Goal: Task Accomplishment & Management: Manage account settings

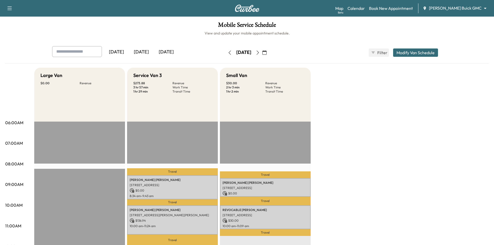
scroll to position [26, 0]
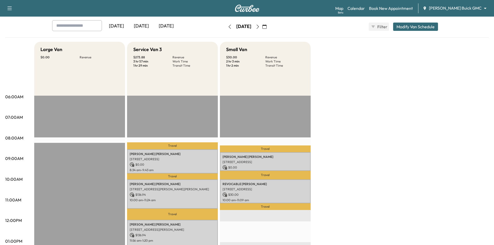
click at [167, 26] on div "[DATE]" at bounding box center [166, 26] width 25 height 12
click at [260, 28] on icon "button" at bounding box center [258, 27] width 4 height 4
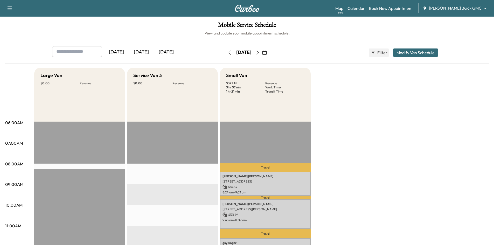
click at [146, 53] on div "[DATE]" at bounding box center [141, 52] width 25 height 12
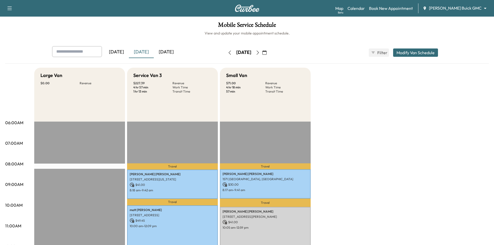
click at [260, 53] on icon "button" at bounding box center [258, 53] width 4 height 4
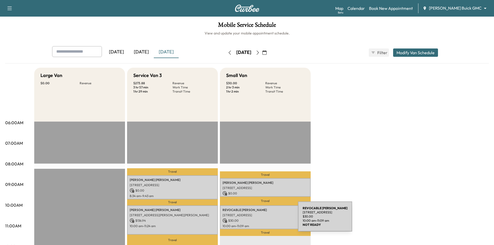
click at [259, 219] on p "$ 30.00" at bounding box center [266, 221] width 86 height 5
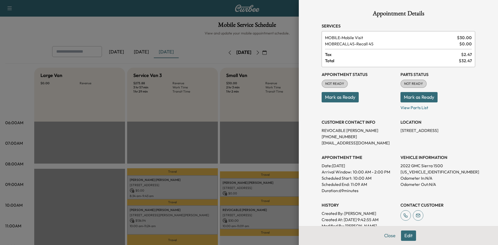
click at [275, 142] on div at bounding box center [249, 122] width 498 height 245
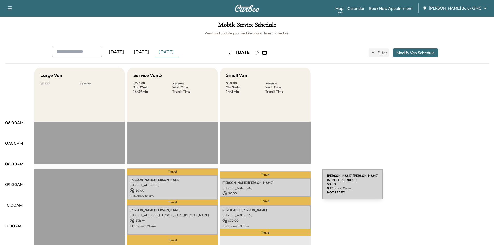
click at [284, 187] on p "1022 E 15th St, Plano, TX 75074, USA" at bounding box center [266, 188] width 86 height 4
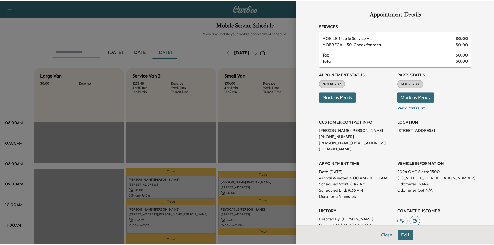
scroll to position [26, 0]
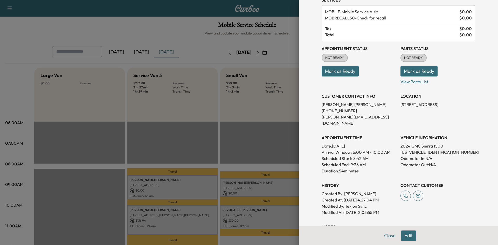
click at [245, 116] on div at bounding box center [249, 122] width 498 height 245
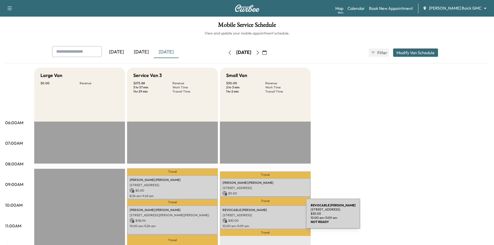
click at [268, 215] on div "REVOCABLE GROMMESH 1401 W College Ave, Carrollton, TX 75006, USA $ 30.00 10:00 …" at bounding box center [265, 218] width 91 height 24
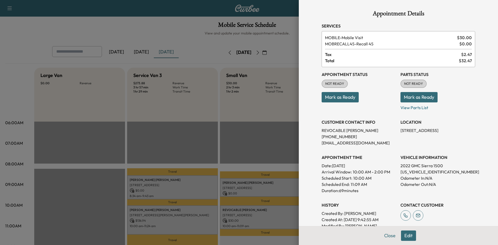
click at [207, 183] on div at bounding box center [249, 122] width 498 height 245
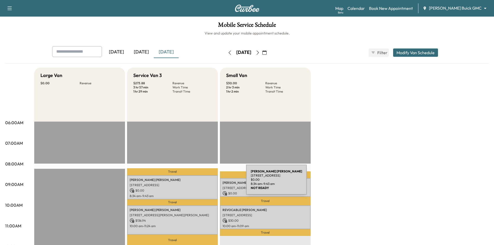
click at [208, 183] on p "1967 Sundown Drive, Little Elm, TX 75068, US" at bounding box center [173, 185] width 86 height 4
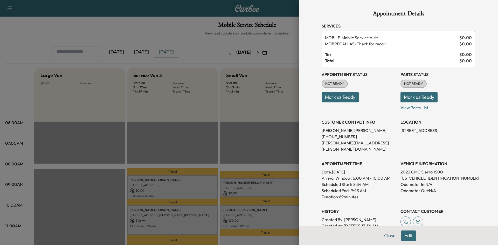
click at [222, 132] on div at bounding box center [249, 122] width 498 height 245
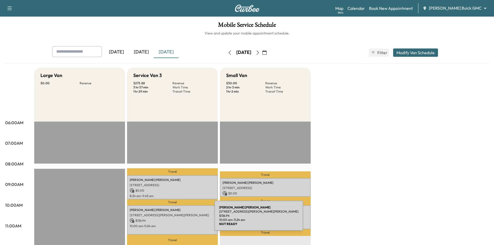
click at [179, 225] on p "10:00 am - 11:24 am" at bounding box center [173, 226] width 86 height 4
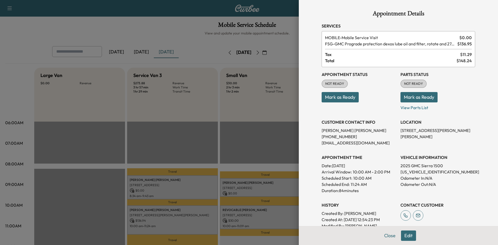
click at [203, 142] on div at bounding box center [249, 122] width 498 height 245
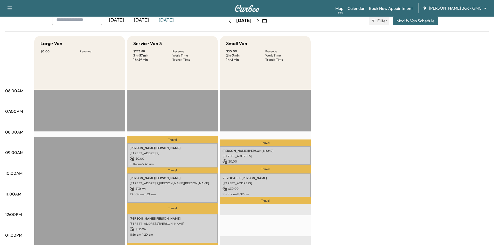
scroll to position [78, 0]
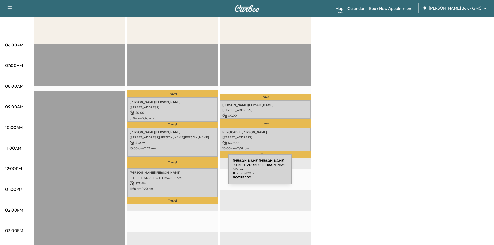
click at [189, 176] on p "1913 Chessington Ln, McKinney, TX 75072, USA" at bounding box center [173, 178] width 86 height 4
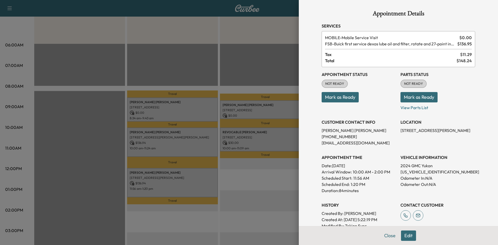
click at [205, 67] on div at bounding box center [249, 122] width 498 height 245
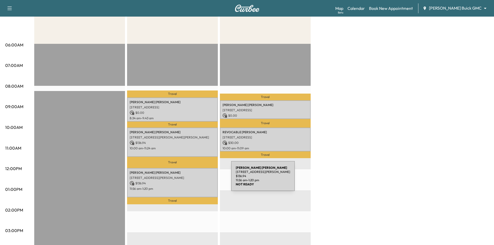
click at [193, 179] on div "Dwight Shaw 1913 Chessington Ln, McKinney, TX 75072, USA $ 136.94 11:56 am - 1:…" at bounding box center [172, 182] width 91 height 29
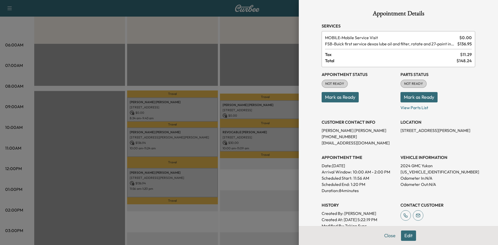
click at [178, 77] on div at bounding box center [249, 122] width 498 height 245
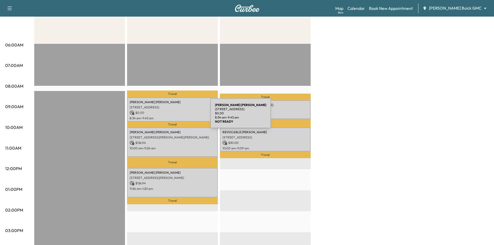
click at [172, 114] on p "$ 0.00" at bounding box center [173, 113] width 86 height 5
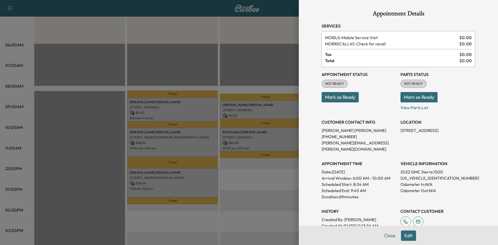
click at [342, 97] on button "Mark as Ready" at bounding box center [340, 97] width 37 height 10
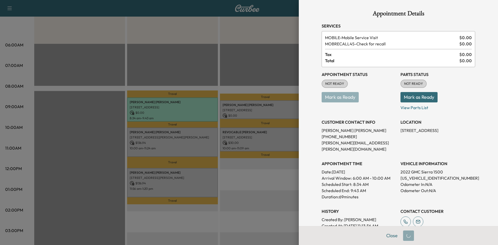
click at [251, 107] on div at bounding box center [249, 122] width 498 height 245
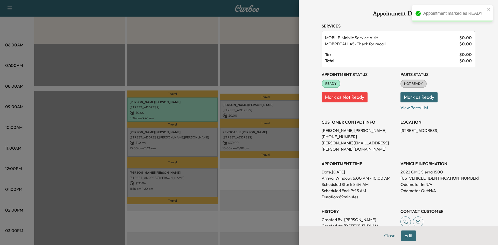
click at [252, 107] on div at bounding box center [249, 122] width 498 height 245
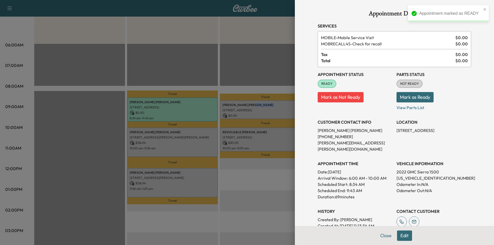
click at [252, 107] on div "Jared Hays 1022 E 15th St, Plano, TX 75074, USA $ 0.00 8:42 am - 9:36 am" at bounding box center [265, 109] width 91 height 19
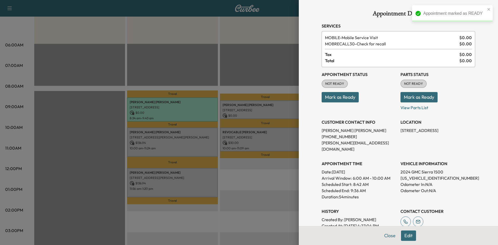
click at [273, 108] on div at bounding box center [249, 122] width 498 height 245
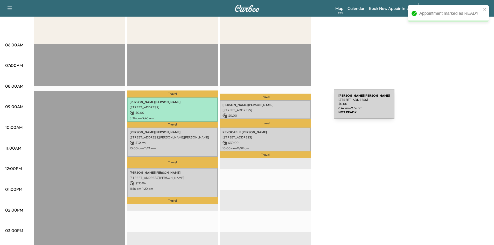
click at [292, 109] on p "1022 E 15th St, Plano, TX 75074, USA" at bounding box center [266, 110] width 86 height 4
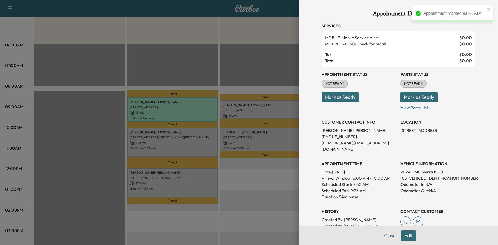
drag, startPoint x: 335, startPoint y: 98, endPoint x: 308, endPoint y: 103, distance: 27.0
click at [335, 98] on button "Mark as Ready" at bounding box center [340, 97] width 37 height 10
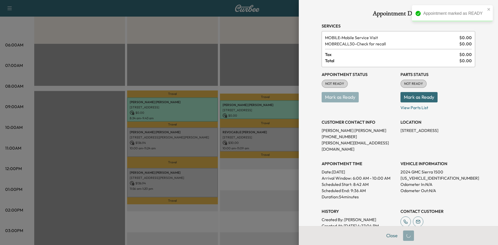
click at [273, 130] on div at bounding box center [249, 122] width 498 height 245
click at [270, 133] on div at bounding box center [249, 122] width 498 height 245
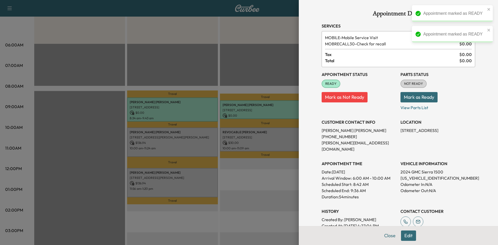
click at [270, 133] on div at bounding box center [249, 122] width 498 height 245
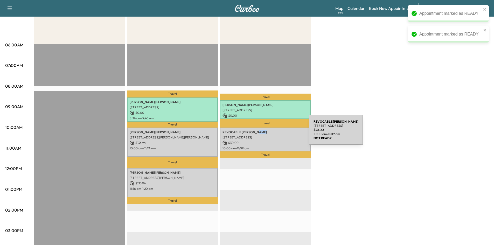
click at [270, 133] on p "REVOCABLE GROMMESH" at bounding box center [266, 132] width 86 height 4
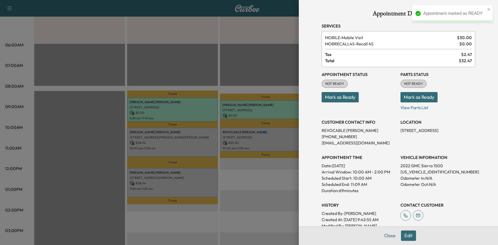
drag, startPoint x: 338, startPoint y: 97, endPoint x: 291, endPoint y: 100, distance: 47.6
click at [338, 97] on button "Mark as Ready" at bounding box center [340, 97] width 37 height 10
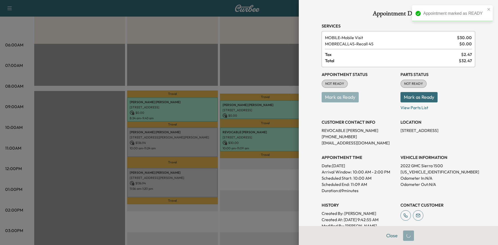
click at [193, 136] on div at bounding box center [249, 122] width 498 height 245
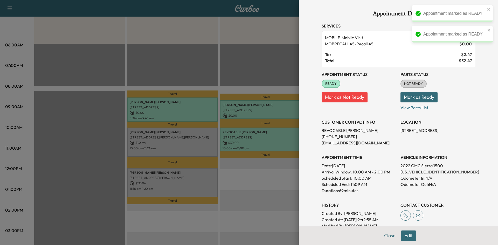
click at [197, 141] on div at bounding box center [249, 122] width 498 height 245
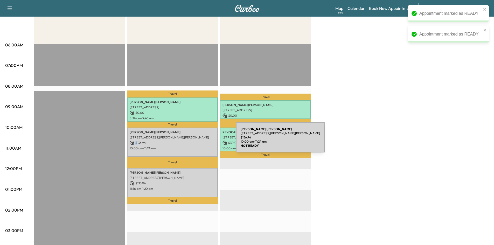
click at [197, 141] on p "$ 136.94" at bounding box center [173, 143] width 86 height 5
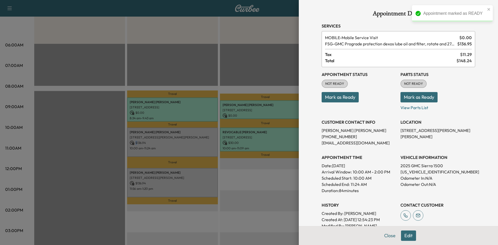
click at [351, 100] on button "Mark as Ready" at bounding box center [340, 97] width 37 height 10
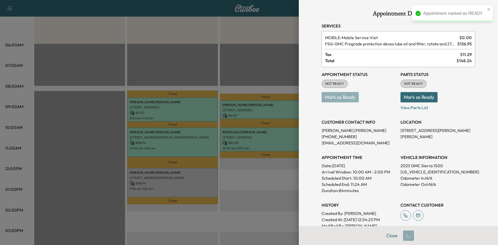
click at [215, 144] on div at bounding box center [249, 122] width 498 height 245
click at [210, 177] on div at bounding box center [249, 122] width 498 height 245
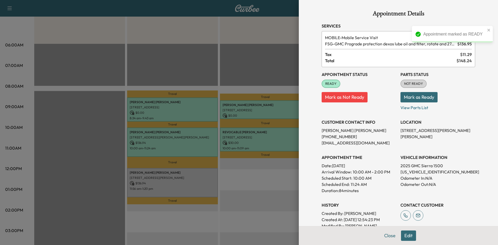
click at [239, 175] on div at bounding box center [249, 122] width 498 height 245
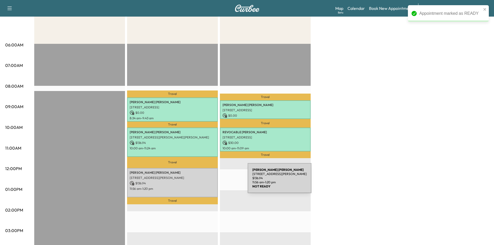
click at [209, 181] on p "$ 136.94" at bounding box center [173, 183] width 86 height 5
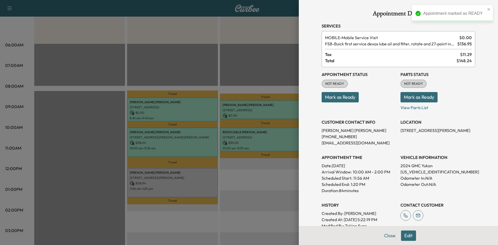
click at [329, 99] on button "Mark as Ready" at bounding box center [340, 97] width 37 height 10
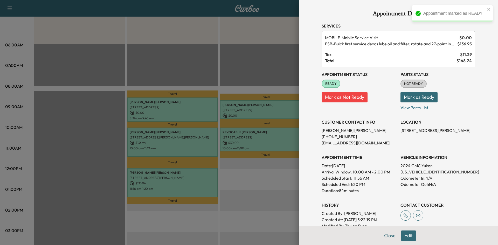
click at [262, 173] on div at bounding box center [249, 122] width 498 height 245
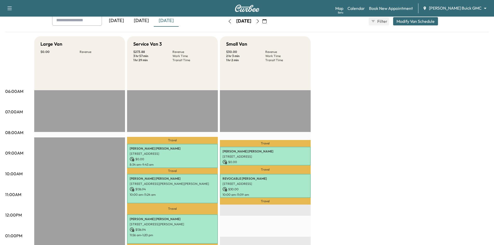
scroll to position [0, 0]
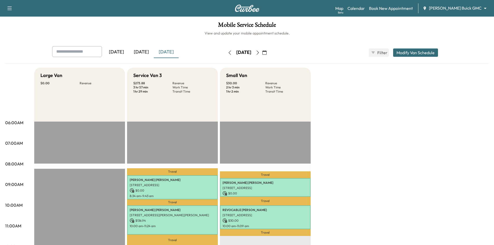
click at [260, 51] on icon "button" at bounding box center [258, 53] width 4 height 4
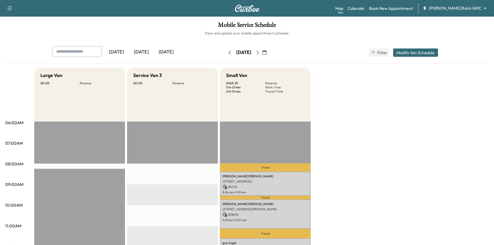
click at [228, 54] on icon "button" at bounding box center [230, 53] width 4 height 4
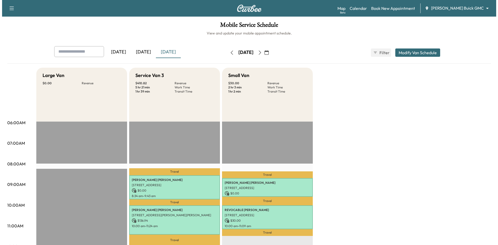
scroll to position [78, 0]
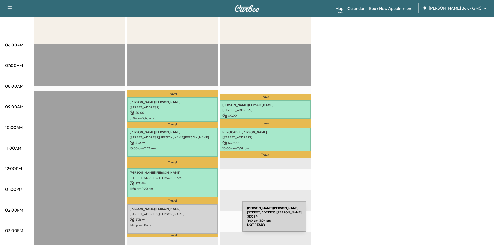
click at [204, 220] on p "$ 136.94" at bounding box center [173, 219] width 86 height 5
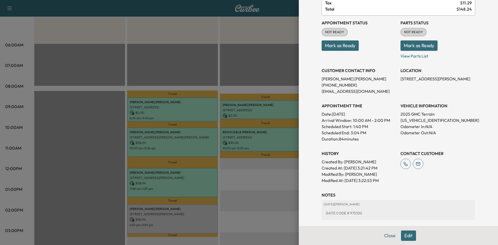
scroll to position [52, 0]
click at [207, 209] on div at bounding box center [249, 122] width 498 height 245
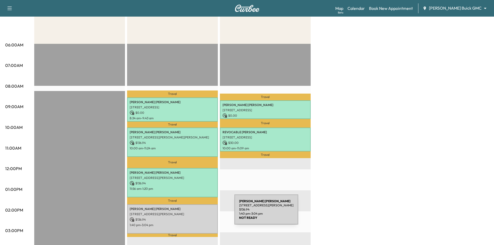
click at [196, 213] on p "25 Misty Pond Drive, Frisco, TX 75034, US" at bounding box center [173, 214] width 86 height 4
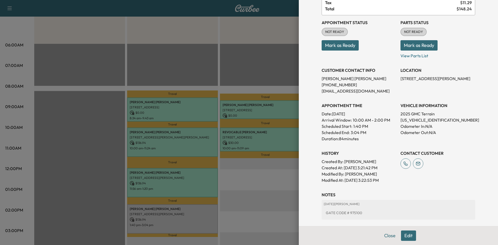
click at [405, 120] on p "3GKALUEG1SL248101" at bounding box center [438, 120] width 75 height 6
copy p "3GKALUEG1SL248101"
drag, startPoint x: 237, startPoint y: 29, endPoint x: 282, endPoint y: 23, distance: 45.1
click at [239, 29] on div at bounding box center [249, 122] width 498 height 245
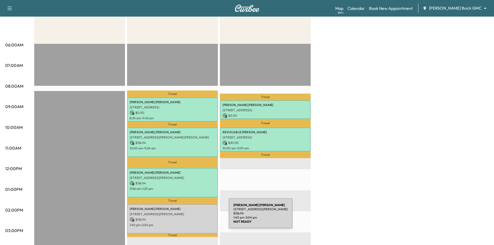
click at [190, 218] on p "$ 136.94" at bounding box center [173, 219] width 86 height 5
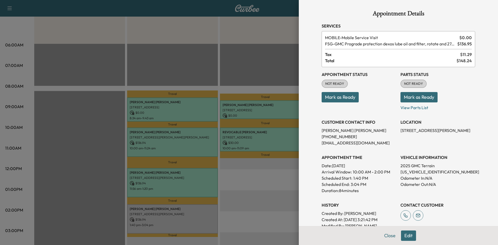
click at [351, 101] on button "Mark as Ready" at bounding box center [340, 97] width 37 height 10
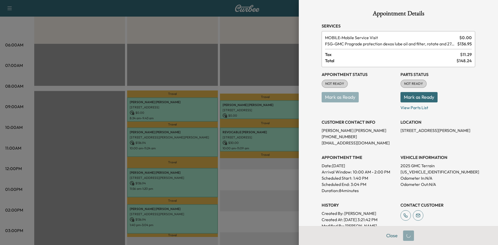
click at [171, 68] on div at bounding box center [249, 122] width 498 height 245
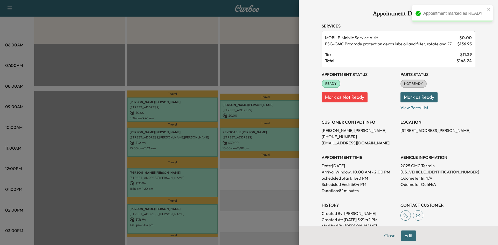
click at [175, 64] on div at bounding box center [249, 122] width 498 height 245
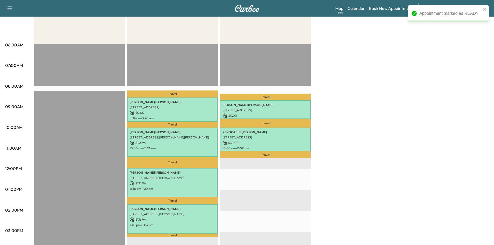
scroll to position [0, 0]
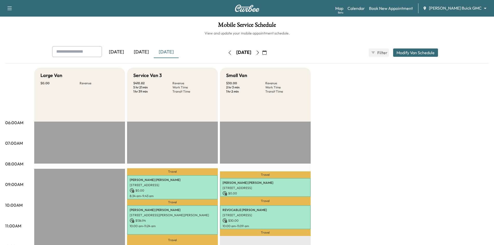
click at [146, 52] on div "[DATE]" at bounding box center [141, 52] width 25 height 12
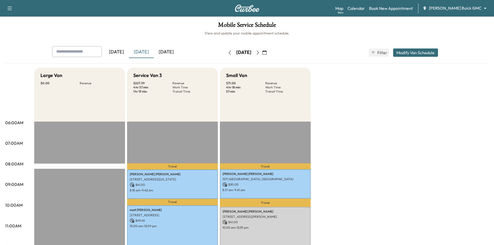
click at [260, 52] on icon "button" at bounding box center [258, 53] width 4 height 4
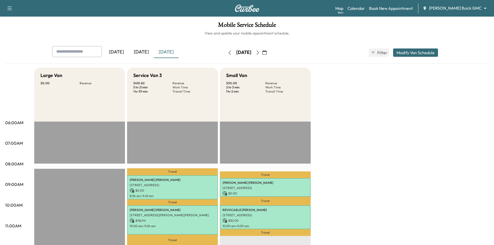
click at [260, 53] on icon "button" at bounding box center [258, 53] width 4 height 4
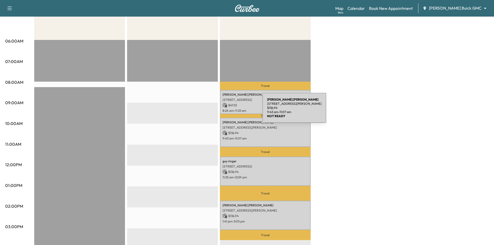
scroll to position [52, 0]
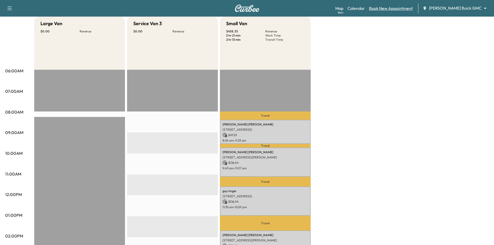
click at [399, 9] on link "Book New Appointment" at bounding box center [391, 8] width 44 height 6
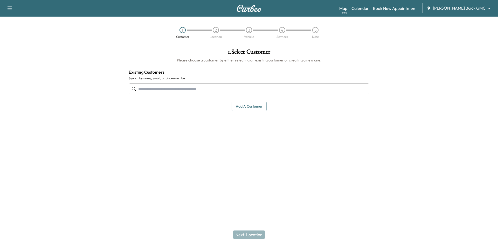
click at [209, 92] on input "text" at bounding box center [249, 89] width 241 height 11
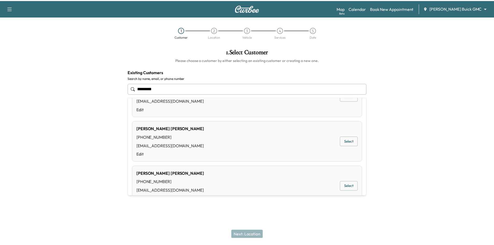
scroll to position [208, 0]
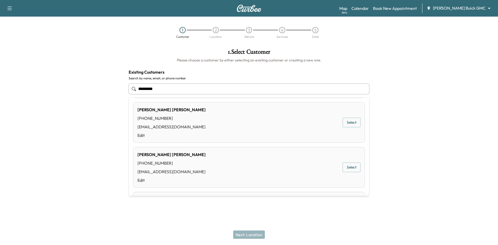
click at [350, 167] on button "Select" at bounding box center [352, 168] width 18 height 10
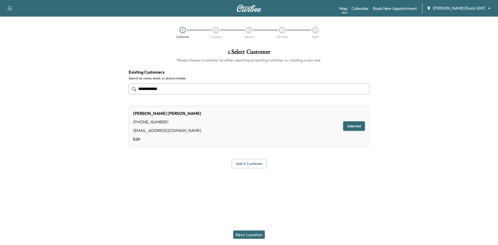
type input "**********"
click at [258, 234] on button "Next: Location" at bounding box center [249, 235] width 32 height 8
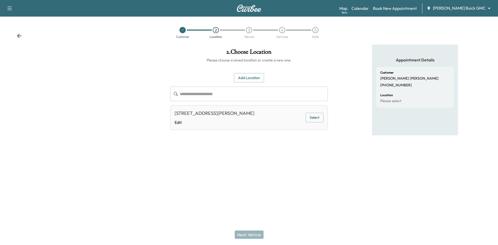
click at [309, 117] on button "Select" at bounding box center [315, 118] width 18 height 10
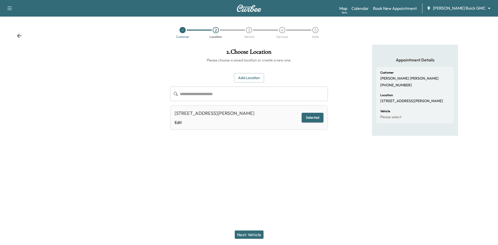
click at [240, 234] on button "Next: Vehicle" at bounding box center [249, 235] width 29 height 8
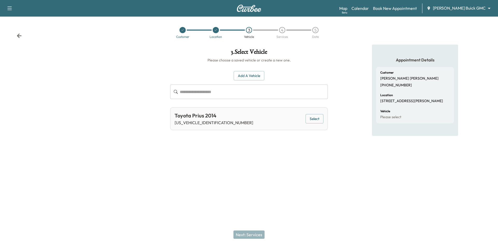
click at [307, 120] on button "Select" at bounding box center [315, 119] width 18 height 10
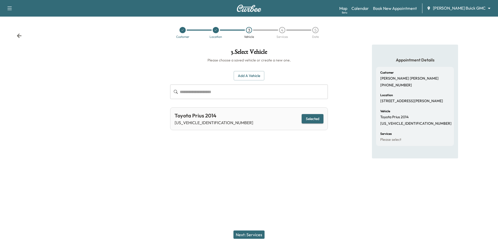
click at [255, 238] on button "Next: Services" at bounding box center [249, 235] width 31 height 8
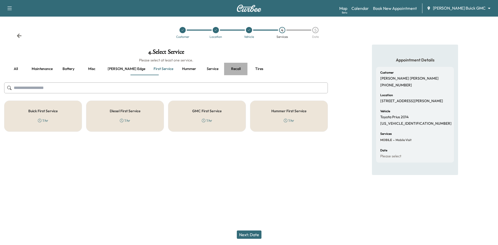
click at [224, 69] on button "Recall" at bounding box center [235, 69] width 23 height 12
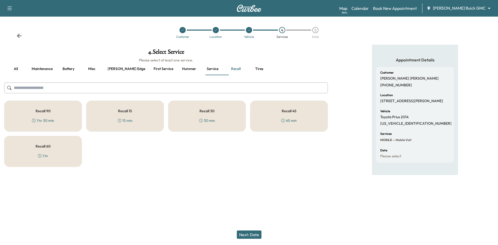
click at [221, 114] on div "Recall 30 30 min" at bounding box center [207, 116] width 78 height 31
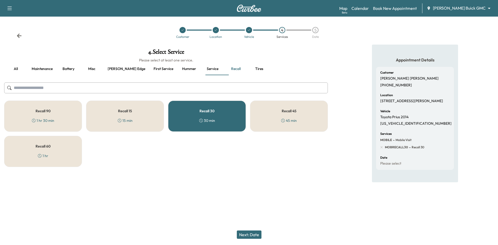
click at [253, 235] on button "Next: Date" at bounding box center [249, 235] width 25 height 8
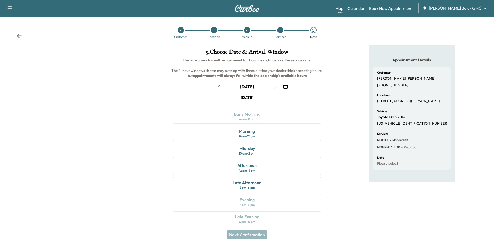
click at [276, 86] on icon "button" at bounding box center [275, 87] width 4 height 4
click at [251, 117] on div "Early Morning" at bounding box center [247, 114] width 26 height 6
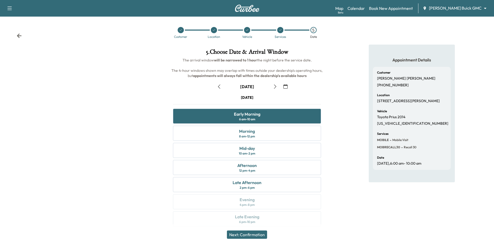
click at [214, 33] on div at bounding box center [214, 30] width 6 height 6
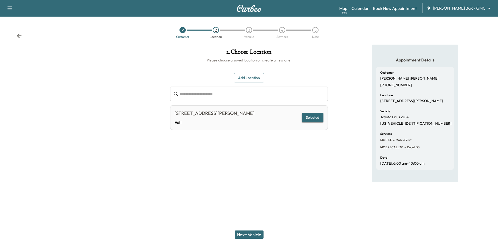
click at [255, 79] on button "Add Location" at bounding box center [249, 78] width 30 height 10
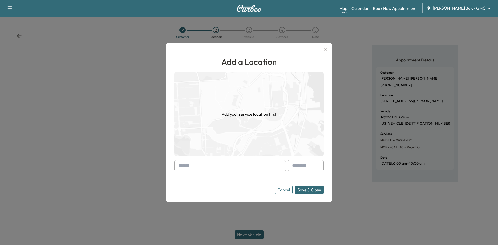
paste input "**********"
click at [255, 175] on li "13813 Crianza Rd, Frisco, TX 75035, USA" at bounding box center [230, 177] width 111 height 10
type input "**********"
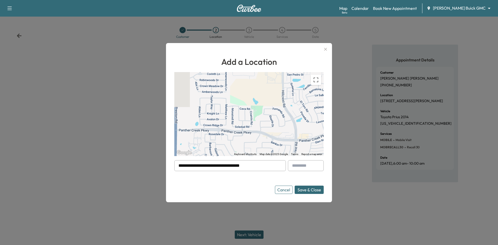
click at [312, 189] on button "Save & Close" at bounding box center [309, 190] width 29 height 8
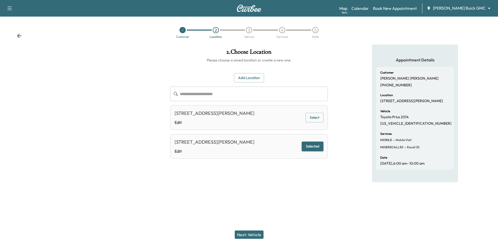
drag, startPoint x: 258, startPoint y: 235, endPoint x: 257, endPoint y: 226, distance: 9.9
click at [259, 234] on button "Next: Vehicle" at bounding box center [249, 235] width 29 height 8
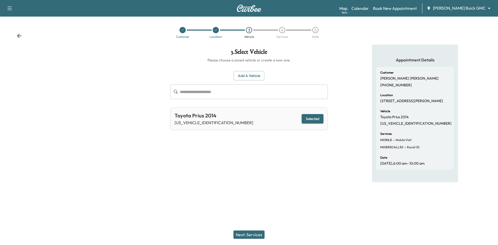
click at [250, 238] on button "Next: Services" at bounding box center [249, 235] width 31 height 8
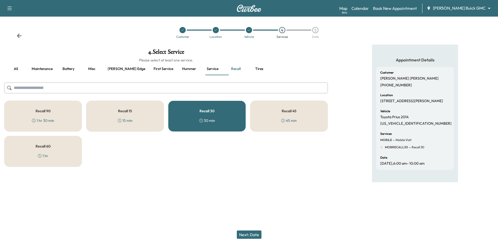
click at [257, 235] on button "Next: Date" at bounding box center [249, 235] width 25 height 8
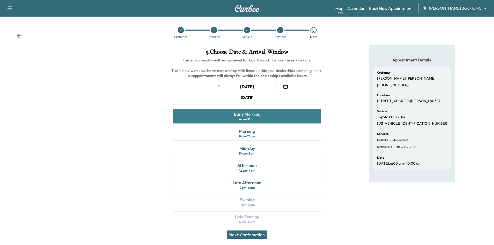
click at [294, 115] on div "Early Morning 6 am - 10 am" at bounding box center [247, 116] width 148 height 15
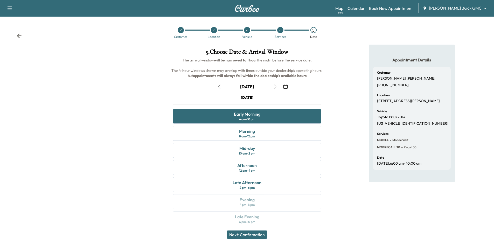
click at [254, 236] on button "Next: Confirmation" at bounding box center [247, 235] width 40 height 8
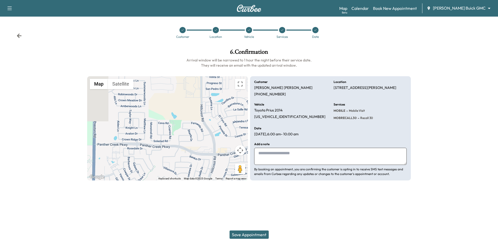
click at [298, 155] on textarea at bounding box center [330, 156] width 153 height 17
click at [316, 155] on textarea "**********" at bounding box center [330, 156] width 153 height 17
paste textarea "*********"
type textarea "**********"
click at [261, 235] on button "Save Appointment" at bounding box center [249, 235] width 39 height 8
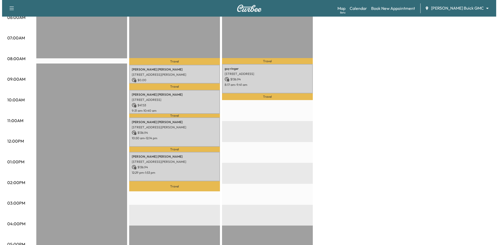
scroll to position [104, 0]
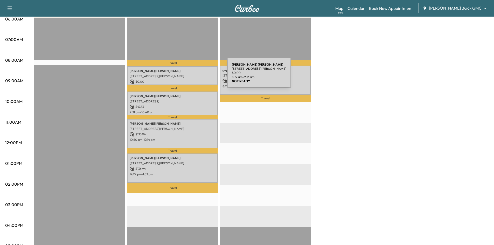
click at [188, 76] on p "13813 Crianza Rd, Frisco, TX 75035, USA" at bounding box center [173, 76] width 86 height 4
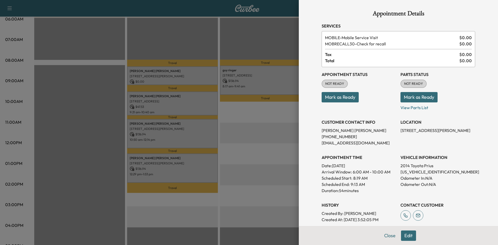
drag, startPoint x: 405, startPoint y: 236, endPoint x: 404, endPoint y: 232, distance: 3.8
click at [405, 235] on button "Edit" at bounding box center [408, 236] width 15 height 10
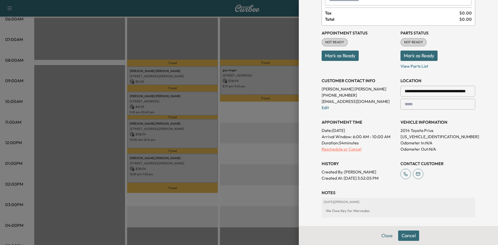
scroll to position [110, 0]
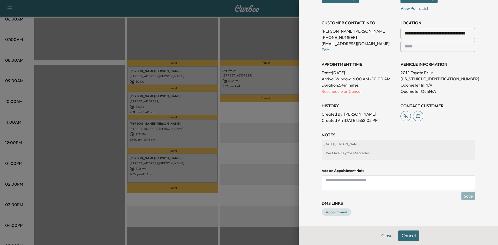
click at [369, 179] on textarea at bounding box center [399, 182] width 154 height 15
type textarea "**********"
click at [468, 198] on button "Save" at bounding box center [469, 196] width 14 height 8
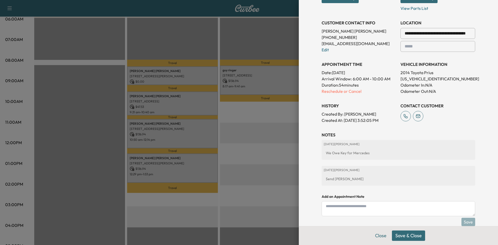
click at [406, 235] on button "Save & Close" at bounding box center [408, 236] width 33 height 10
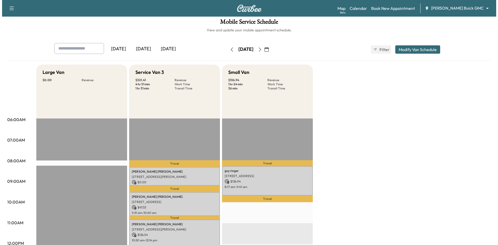
scroll to position [0, 0]
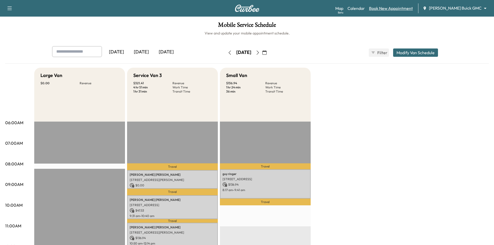
click at [396, 9] on link "Book New Appointment" at bounding box center [391, 8] width 44 height 6
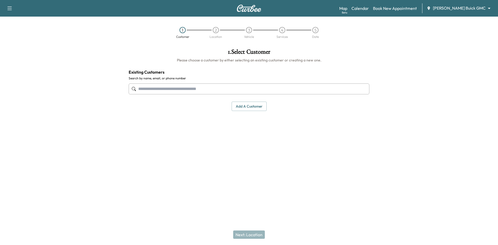
click at [249, 92] on input "text" at bounding box center [249, 89] width 241 height 11
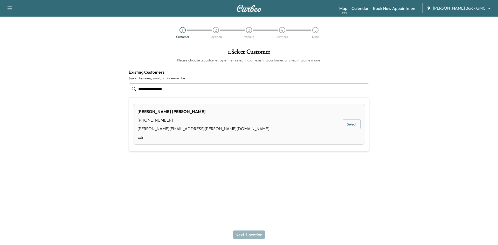
click at [350, 123] on button "Select" at bounding box center [352, 125] width 18 height 10
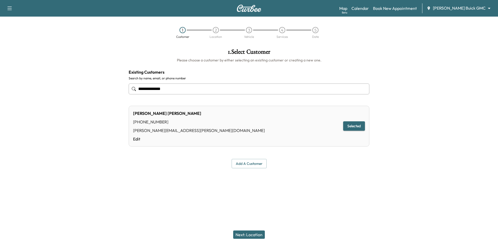
type input "**********"
click at [253, 233] on button "Next: Location" at bounding box center [249, 235] width 32 height 8
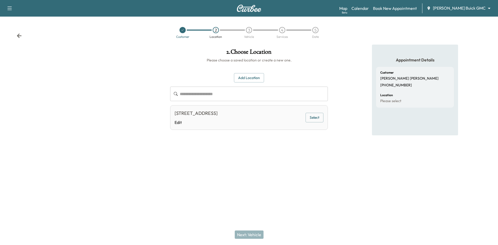
drag, startPoint x: 312, startPoint y: 119, endPoint x: 296, endPoint y: 132, distance: 20.9
click at [312, 119] on button "Select" at bounding box center [315, 118] width 18 height 10
drag, startPoint x: 257, startPoint y: 235, endPoint x: 289, endPoint y: 175, distance: 68.3
click at [257, 235] on button "Next: Vehicle" at bounding box center [249, 235] width 29 height 8
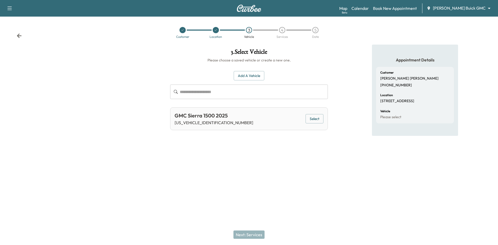
click at [311, 120] on button "Select" at bounding box center [315, 119] width 18 height 10
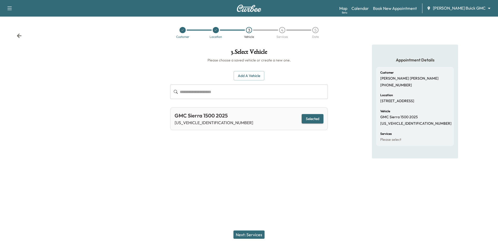
click at [311, 120] on button "Selected" at bounding box center [313, 119] width 22 height 10
click at [248, 235] on button "Next: Services" at bounding box center [249, 235] width 31 height 8
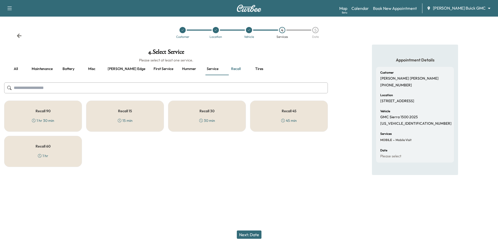
click at [149, 69] on button "First service" at bounding box center [163, 69] width 28 height 12
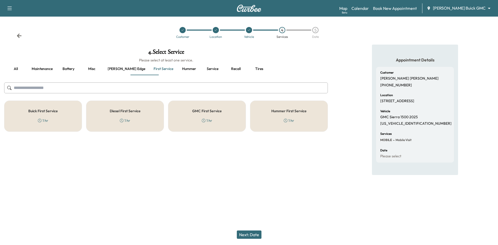
click at [212, 110] on h5 "GMC First Service" at bounding box center [207, 111] width 30 height 4
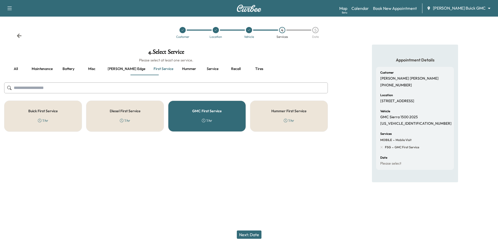
drag, startPoint x: 203, startPoint y: 188, endPoint x: 196, endPoint y: 175, distance: 14.9
click at [203, 187] on div at bounding box center [249, 190] width 498 height 17
click at [115, 69] on button "Ewing edge" at bounding box center [127, 69] width 46 height 12
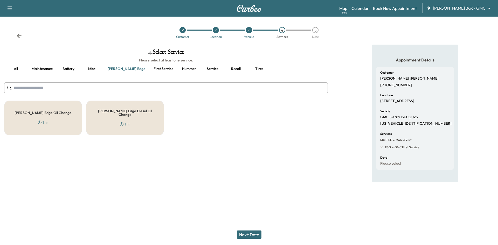
click at [93, 70] on button "Misc" at bounding box center [91, 69] width 23 height 12
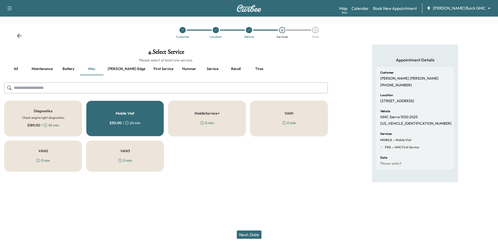
click at [250, 233] on button "Next: Date" at bounding box center [249, 235] width 25 height 8
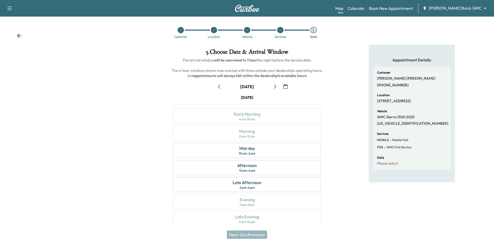
click at [275, 86] on icon "button" at bounding box center [275, 87] width 4 height 4
click at [280, 133] on div "Morning 8 am - 12 pm" at bounding box center [247, 133] width 148 height 15
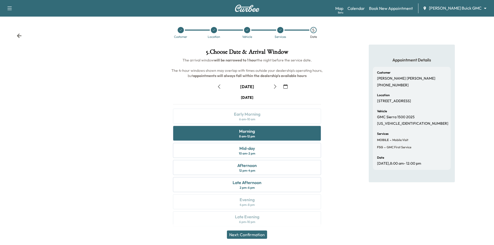
click at [258, 235] on button "Next: Confirmation" at bounding box center [247, 235] width 40 height 8
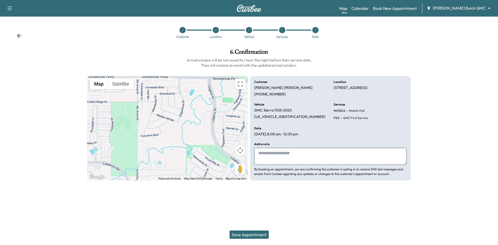
click at [289, 154] on textarea at bounding box center [330, 156] width 153 height 17
click at [277, 114] on div "Vehicle GMC Sierra 1500 2025 3GTUUEE81SG233420" at bounding box center [290, 112] width 73 height 18
click at [274, 116] on p "3GTUUEE81SG233420" at bounding box center [289, 117] width 71 height 5
copy p "3GTUUEE81SG233420"
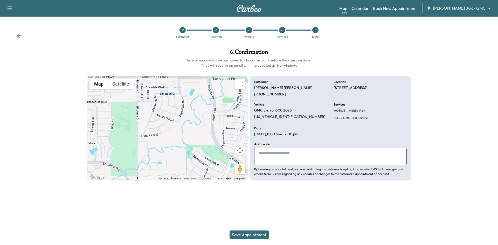
click at [288, 156] on textarea at bounding box center [330, 156] width 153 height 17
click at [280, 152] on textarea "**********" at bounding box center [330, 156] width 153 height 17
type textarea "**********"
click at [250, 234] on button "Save Appointment" at bounding box center [249, 235] width 39 height 8
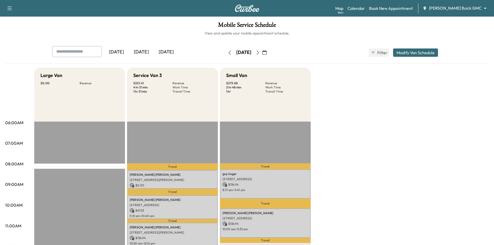
click at [167, 52] on div "[DATE]" at bounding box center [166, 52] width 25 height 12
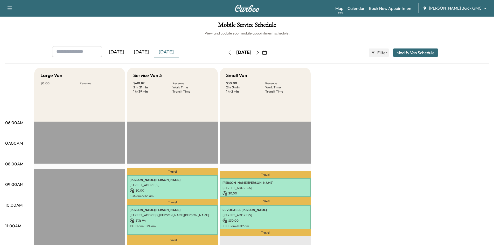
click at [260, 53] on icon "button" at bounding box center [258, 53] width 4 height 4
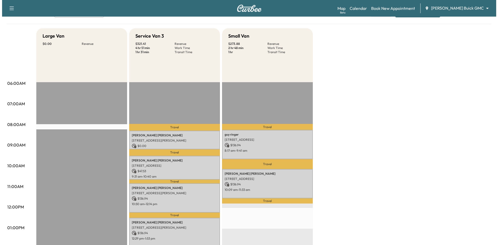
scroll to position [78, 0]
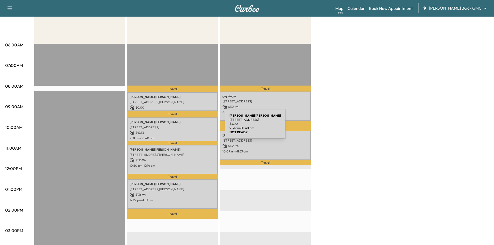
click at [186, 127] on p "13717 Gandia Drive, Little Elm, TX 75068-0827, US" at bounding box center [173, 127] width 86 height 4
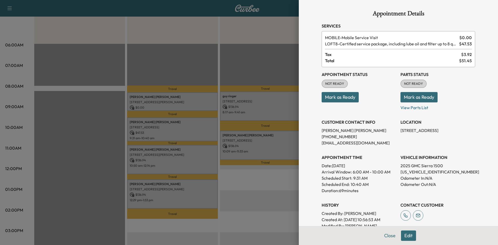
click at [185, 190] on div at bounding box center [249, 122] width 498 height 245
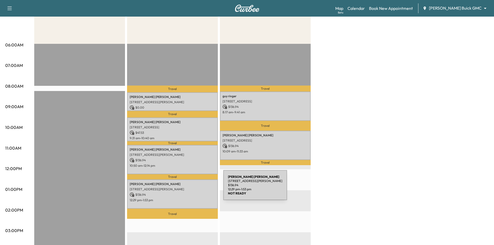
click at [185, 188] on p "5807 Liverpool Street, Aubrey, TX 76227, US" at bounding box center [173, 189] width 86 height 4
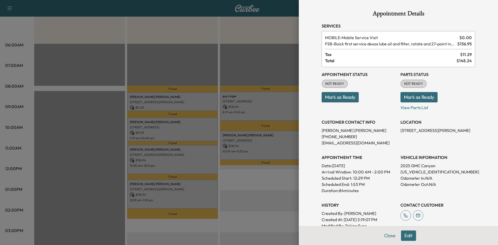
click at [181, 158] on div at bounding box center [249, 122] width 498 height 245
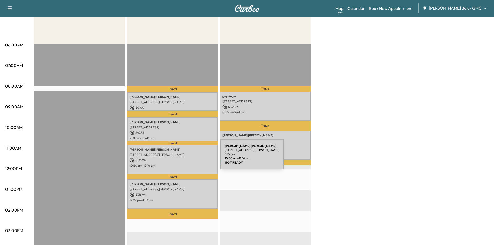
click at [181, 158] on p "$ 136.94" at bounding box center [173, 160] width 86 height 5
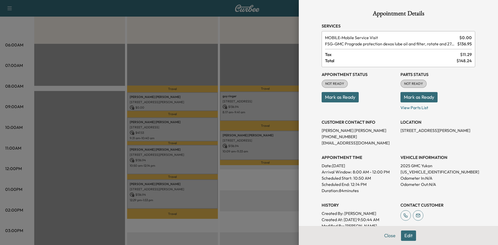
click at [181, 134] on div at bounding box center [249, 122] width 498 height 245
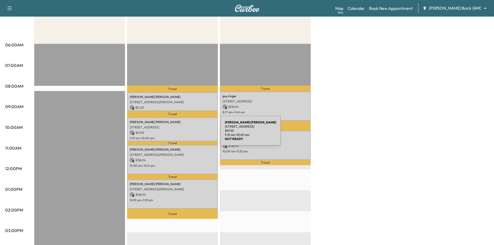
click at [181, 134] on p "$ 47.53" at bounding box center [173, 133] width 86 height 5
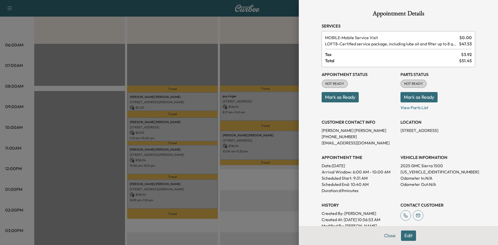
click at [207, 208] on div at bounding box center [249, 122] width 498 height 245
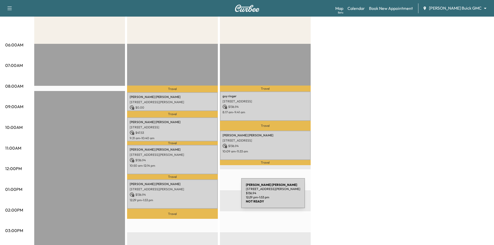
click at [202, 196] on div "Thomas Ferris 5807 Liverpool Street, Aubrey, TX 76227, US $ 136.94 12:29 pm - 1…" at bounding box center [172, 194] width 91 height 29
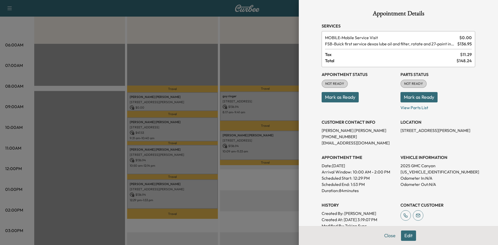
click at [192, 159] on div at bounding box center [249, 122] width 498 height 245
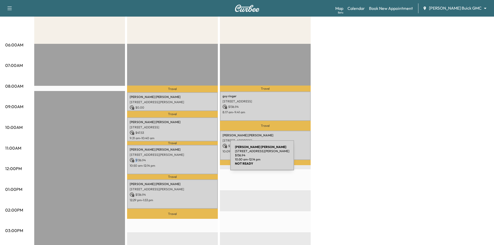
click at [192, 158] on p "$ 136.94" at bounding box center [173, 160] width 86 height 5
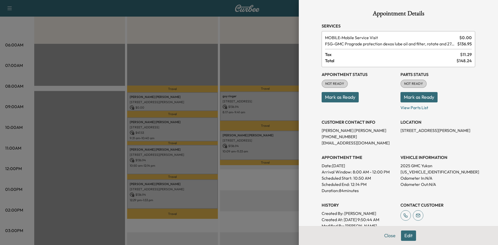
click at [179, 159] on div at bounding box center [249, 122] width 498 height 245
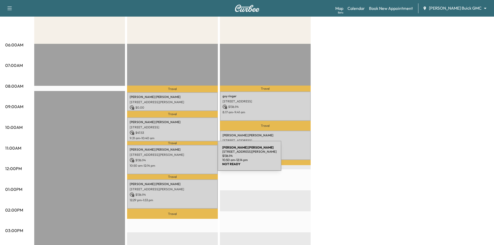
click at [179, 159] on p "$ 136.94" at bounding box center [173, 160] width 86 height 5
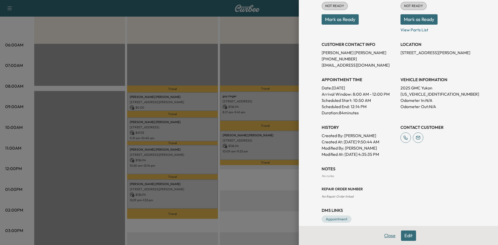
click at [386, 234] on button "Close" at bounding box center [390, 236] width 18 height 10
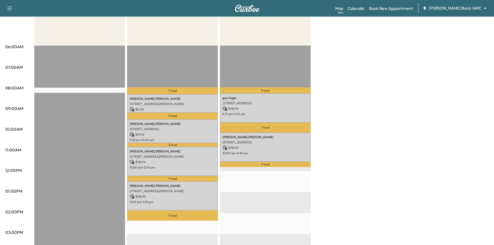
scroll to position [0, 0]
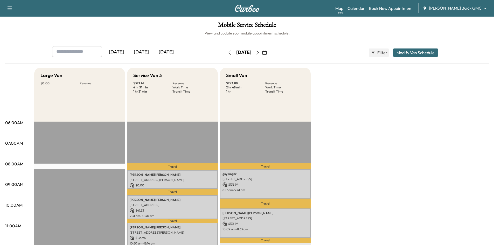
click at [260, 52] on icon "button" at bounding box center [258, 53] width 4 height 4
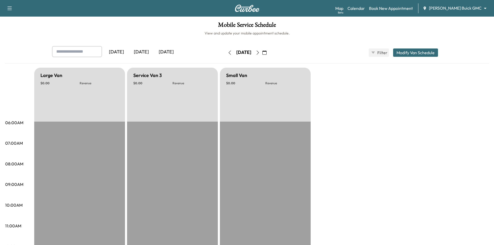
click at [228, 53] on icon "button" at bounding box center [230, 53] width 4 height 4
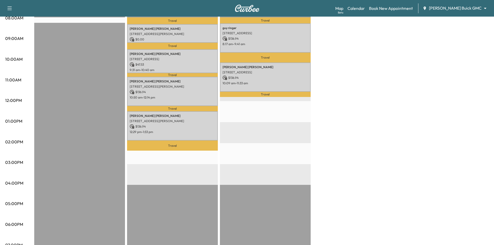
scroll to position [156, 0]
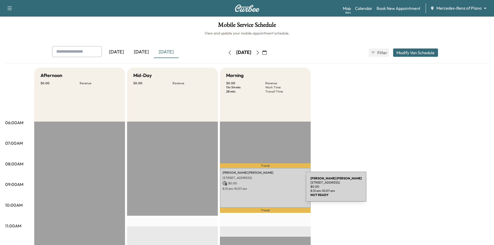
click at [267, 190] on p "8:13 am - 10:07 am" at bounding box center [266, 189] width 86 height 4
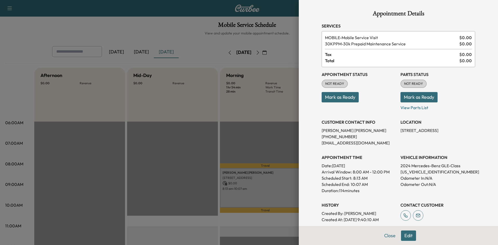
drag, startPoint x: 332, startPoint y: 98, endPoint x: 291, endPoint y: 97, distance: 41.0
click at [332, 98] on button "Mark as Ready" at bounding box center [340, 97] width 37 height 10
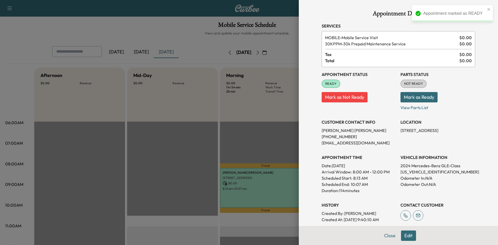
click at [241, 124] on div at bounding box center [249, 122] width 498 height 245
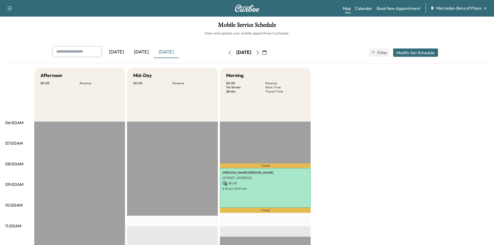
click at [260, 52] on icon "button" at bounding box center [258, 53] width 4 height 4
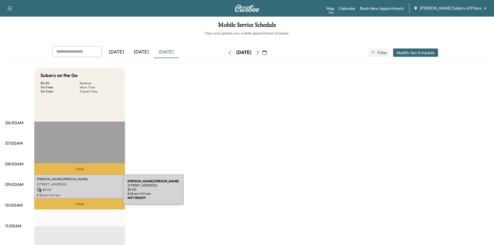
click at [84, 192] on p "$ 0.00" at bounding box center [80, 190] width 86 height 5
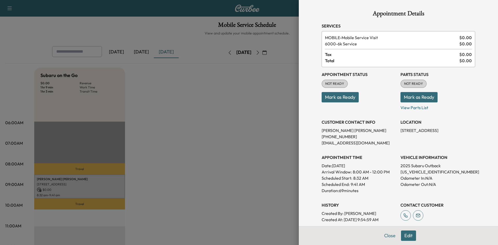
click at [341, 98] on button "Mark as Ready" at bounding box center [340, 97] width 37 height 10
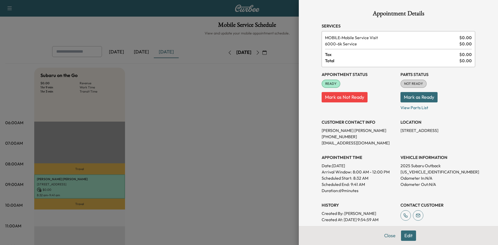
click at [169, 109] on div at bounding box center [249, 122] width 498 height 245
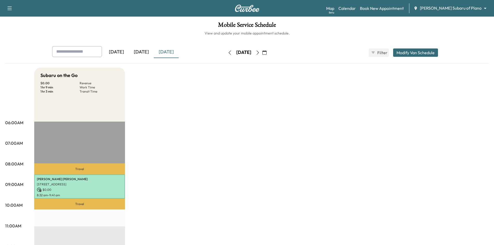
click at [260, 53] on icon "button" at bounding box center [258, 53] width 4 height 4
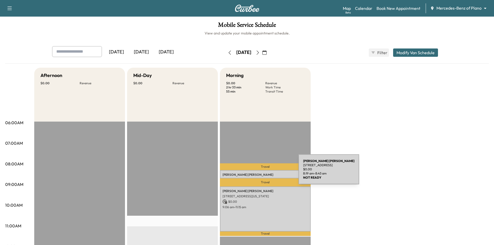
click at [260, 173] on p "Shravani Gorak" at bounding box center [266, 175] width 86 height 4
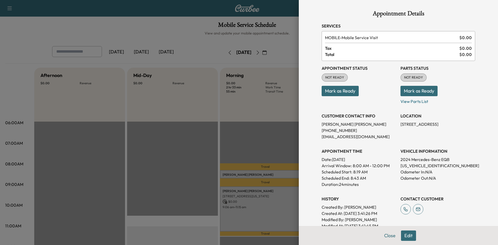
drag, startPoint x: 397, startPoint y: 124, endPoint x: 479, endPoint y: 122, distance: 82.0
click at [479, 122] on div "Appointment Details Services MOBILE - Mobile Service Visit $ 0.00 Tax $ 0.00 To…" at bounding box center [398, 122] width 199 height 245
copy p "13813 CRIANZA RD, FRISCO, TX 75035,"
drag, startPoint x: 425, startPoint y: 159, endPoint x: 407, endPoint y: 161, distance: 17.3
click at [404, 162] on p "2024 Mercedes-Benz EQB" at bounding box center [438, 160] width 75 height 6
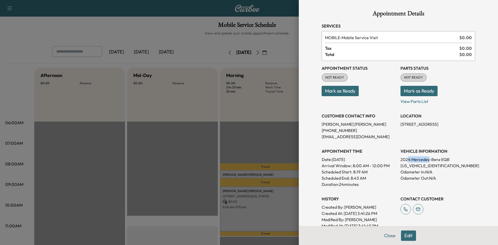
click at [425, 159] on p "2024 Mercedes-Benz EQB" at bounding box center [438, 160] width 75 height 6
click at [432, 157] on p "2024 Mercedes-Benz EQB" at bounding box center [438, 160] width 75 height 6
drag, startPoint x: 425, startPoint y: 159, endPoint x: 408, endPoint y: 161, distance: 17.0
click at [408, 161] on p "2024 Mercedes-Benz EQB" at bounding box center [438, 160] width 75 height 6
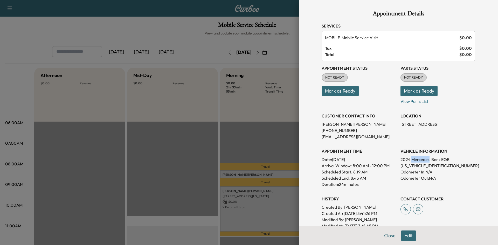
copy p "Mercedes"
drag, startPoint x: 175, startPoint y: 24, endPoint x: 167, endPoint y: 16, distance: 11.8
click at [173, 23] on div at bounding box center [249, 122] width 498 height 245
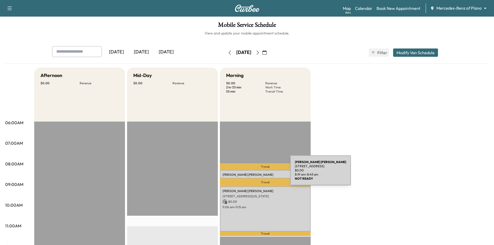
click at [251, 174] on p "Shravani Gorak" at bounding box center [266, 175] width 86 height 4
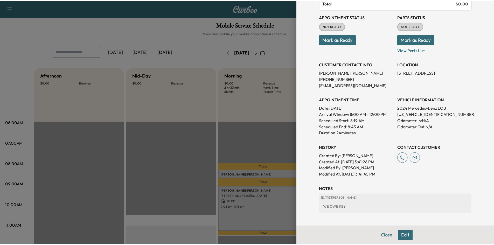
scroll to position [52, 0]
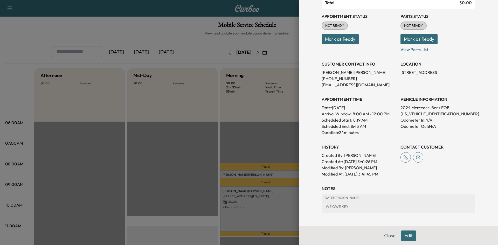
click at [382, 234] on button "Close" at bounding box center [390, 236] width 18 height 10
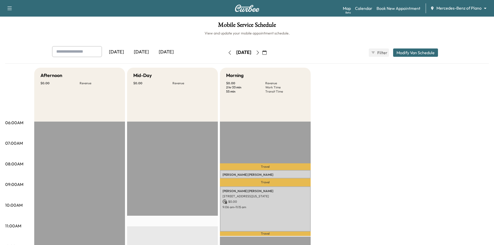
click at [228, 52] on icon "button" at bounding box center [230, 53] width 4 height 4
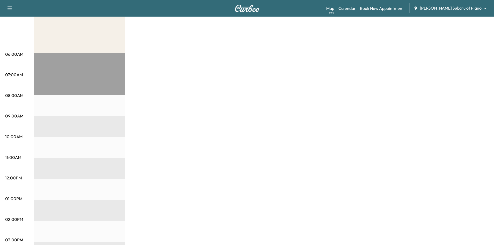
scroll to position [26, 0]
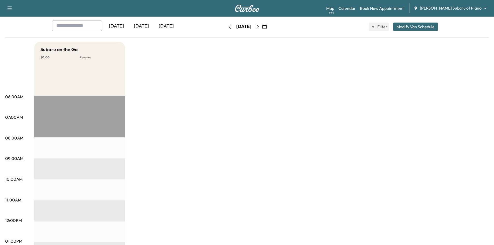
click at [228, 29] on icon "button" at bounding box center [230, 27] width 4 height 4
